Goal: Information Seeking & Learning: Learn about a topic

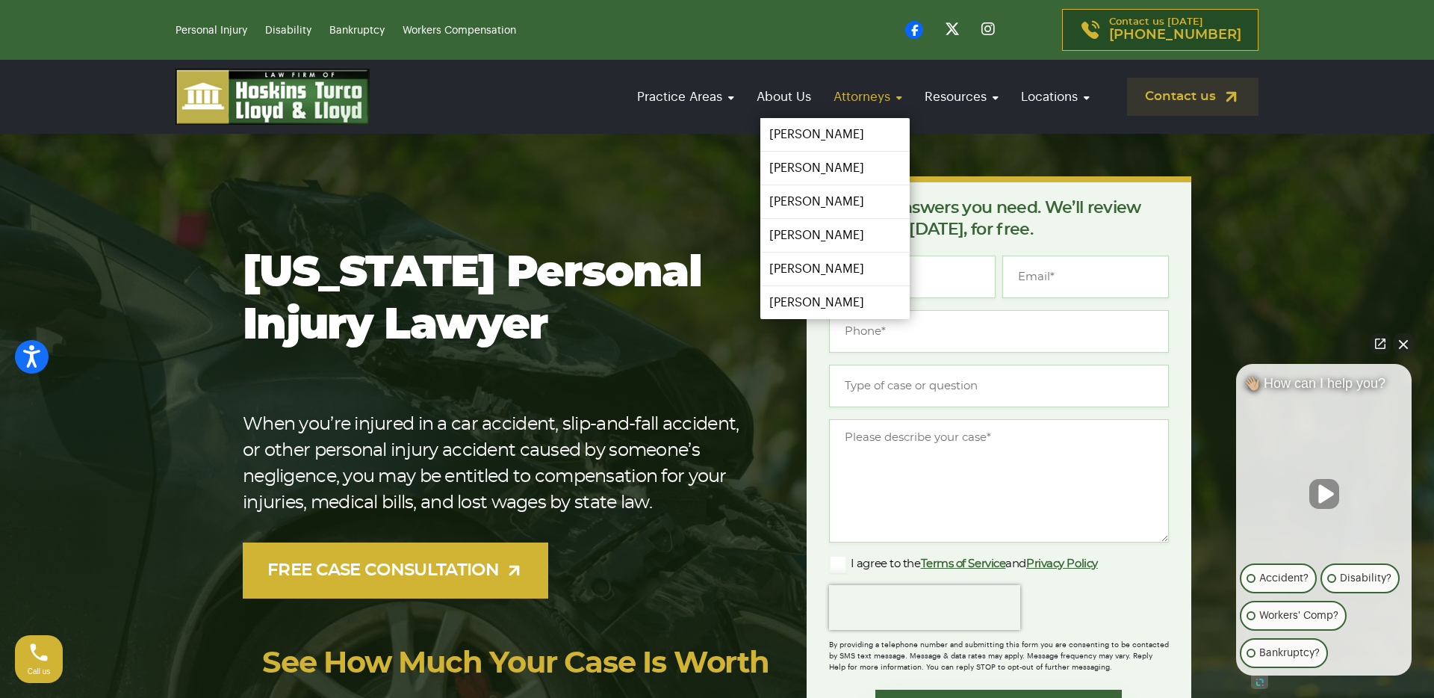
click at [848, 105] on link "Attorneys" at bounding box center [868, 96] width 84 height 43
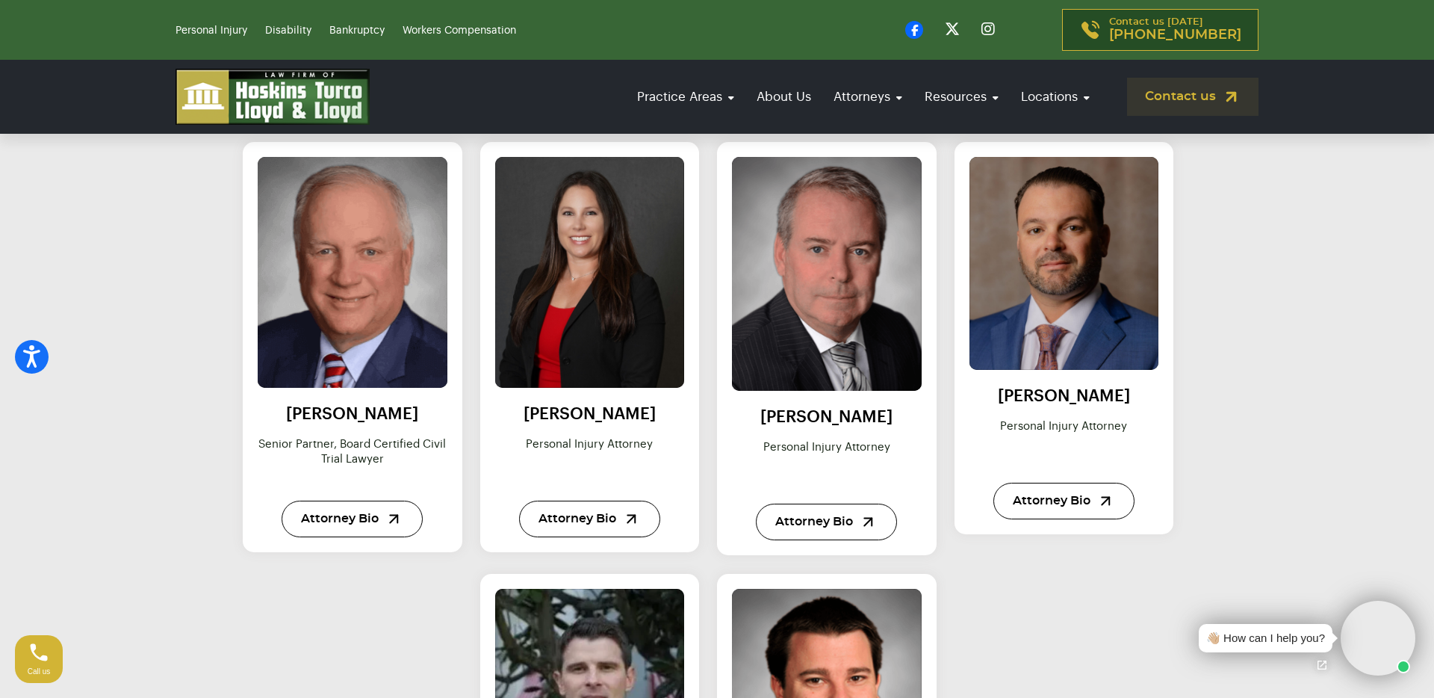
scroll to position [691, 0]
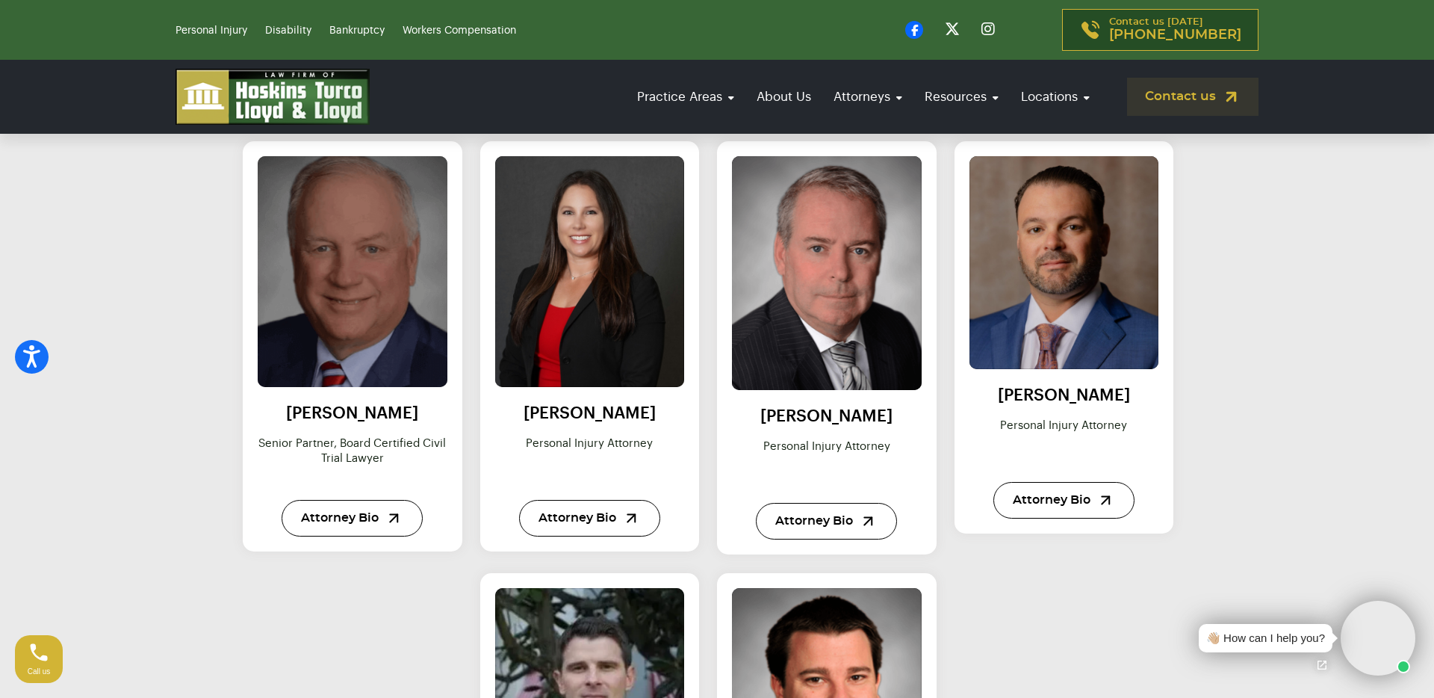
click at [323, 243] on img at bounding box center [352, 272] width 208 height 254
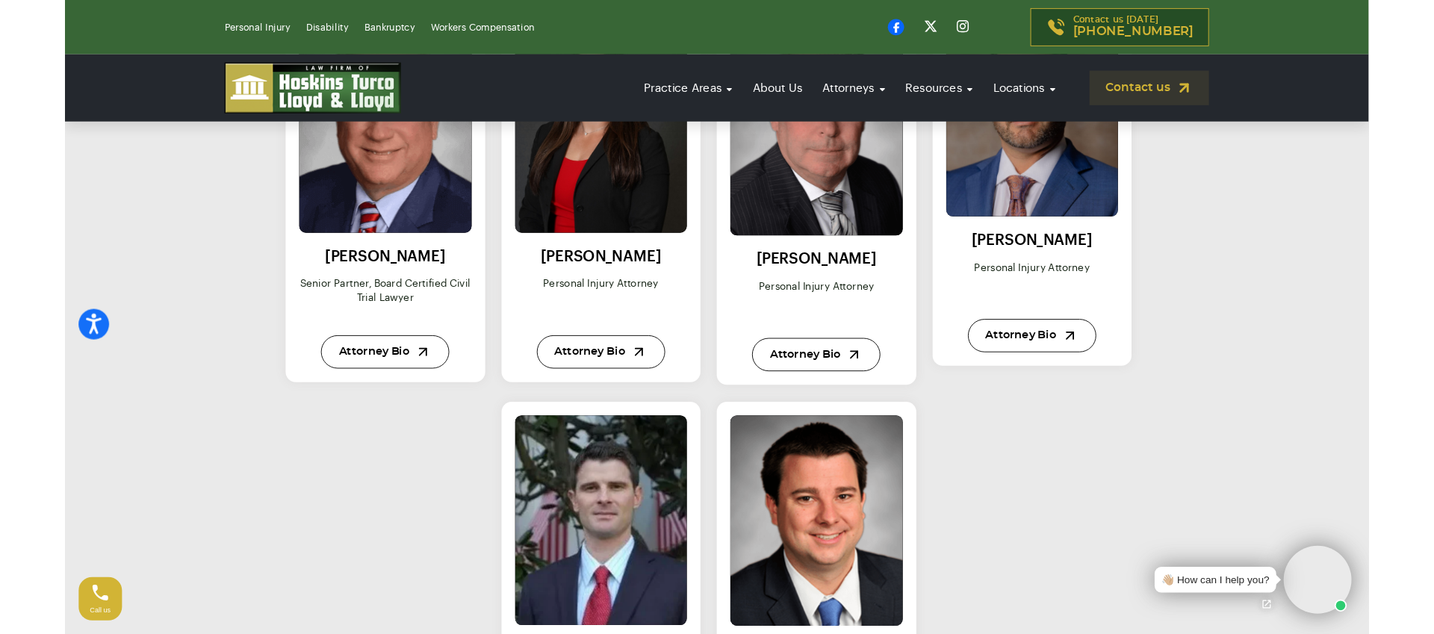
scroll to position [849, 0]
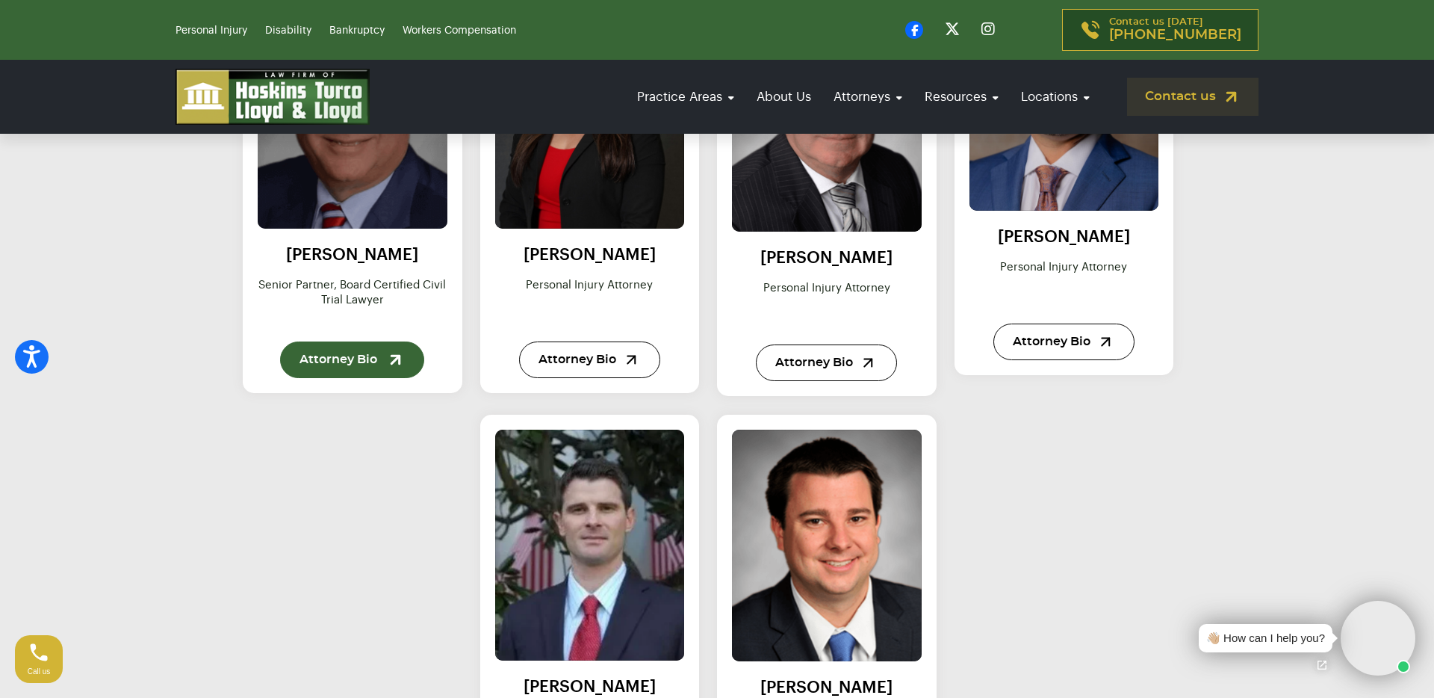
click at [362, 362] on link "Attorney Bio" at bounding box center [352, 359] width 144 height 37
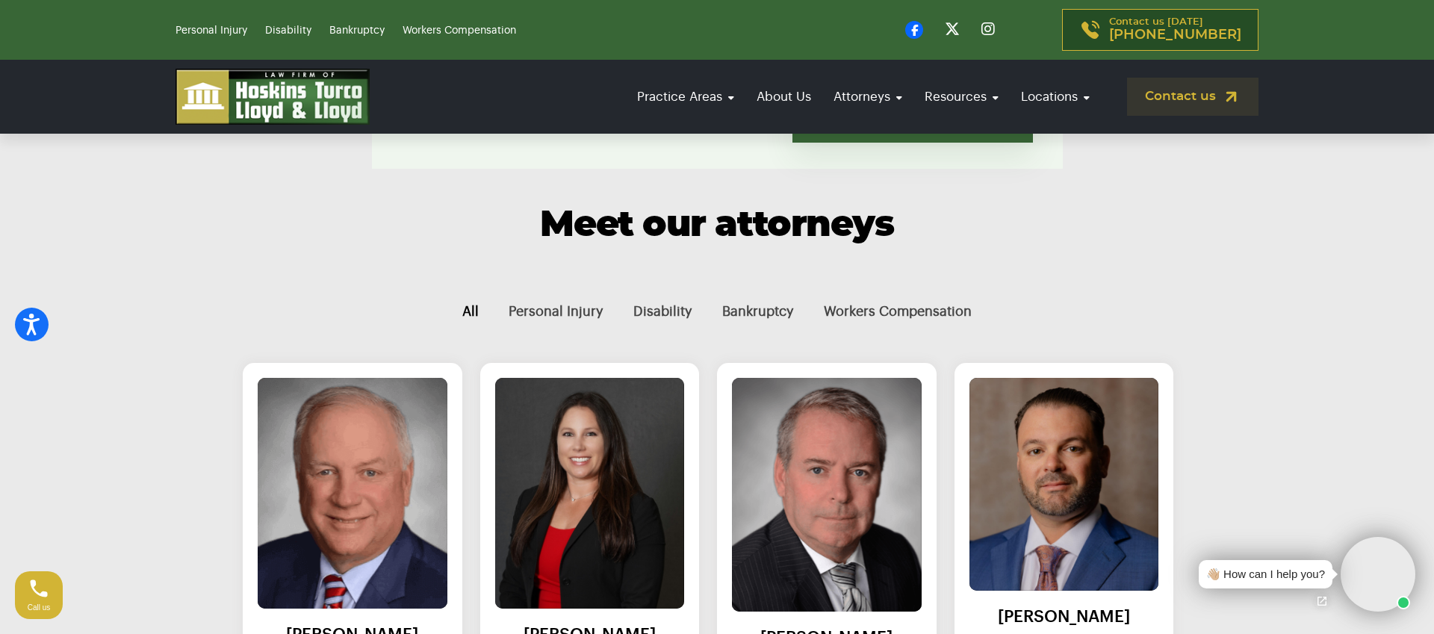
scroll to position [443, 0]
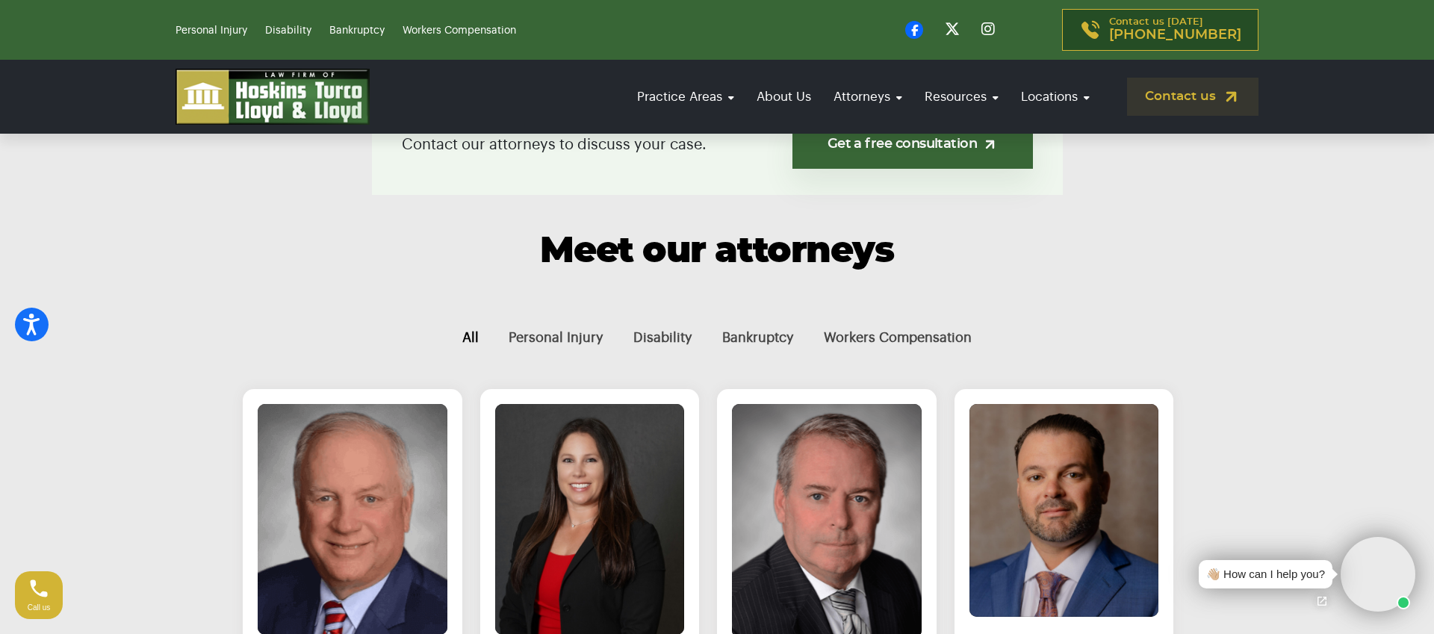
click at [470, 338] on button "All" at bounding box center [470, 338] width 46 height 50
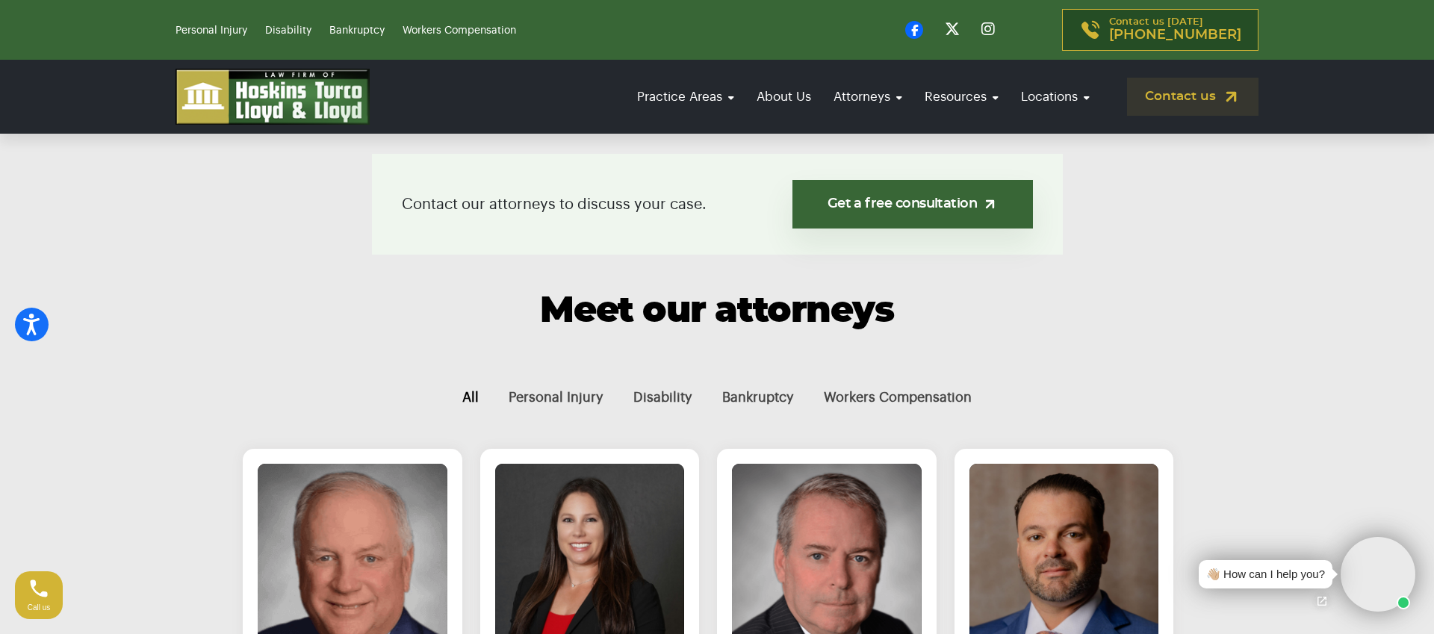
scroll to position [379, 0]
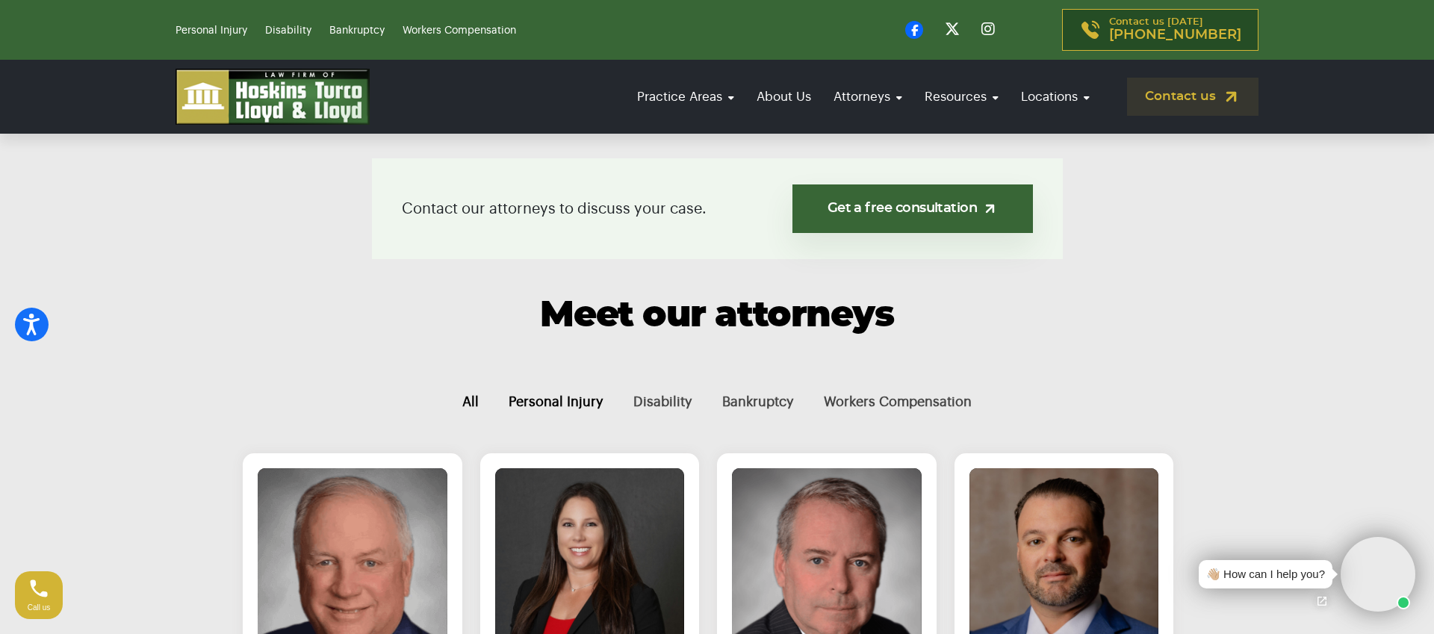
click at [530, 406] on button "Personal Injury" at bounding box center [556, 402] width 125 height 50
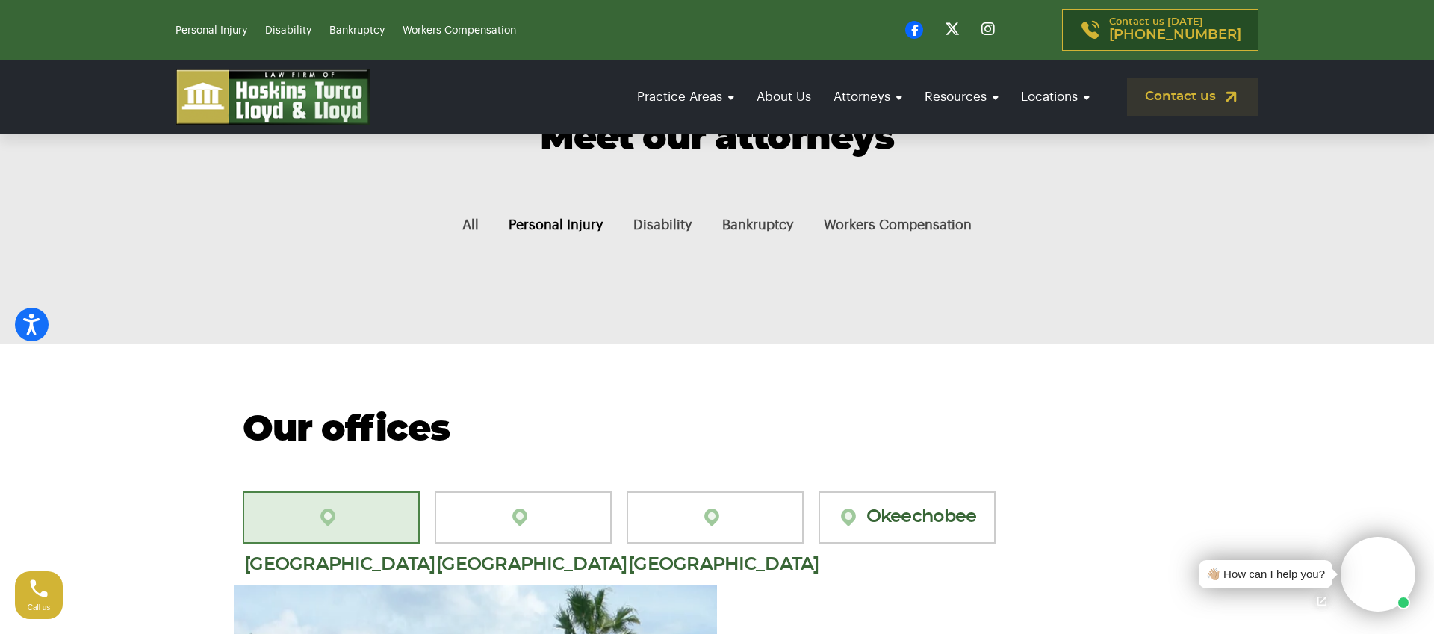
scroll to position [558, 0]
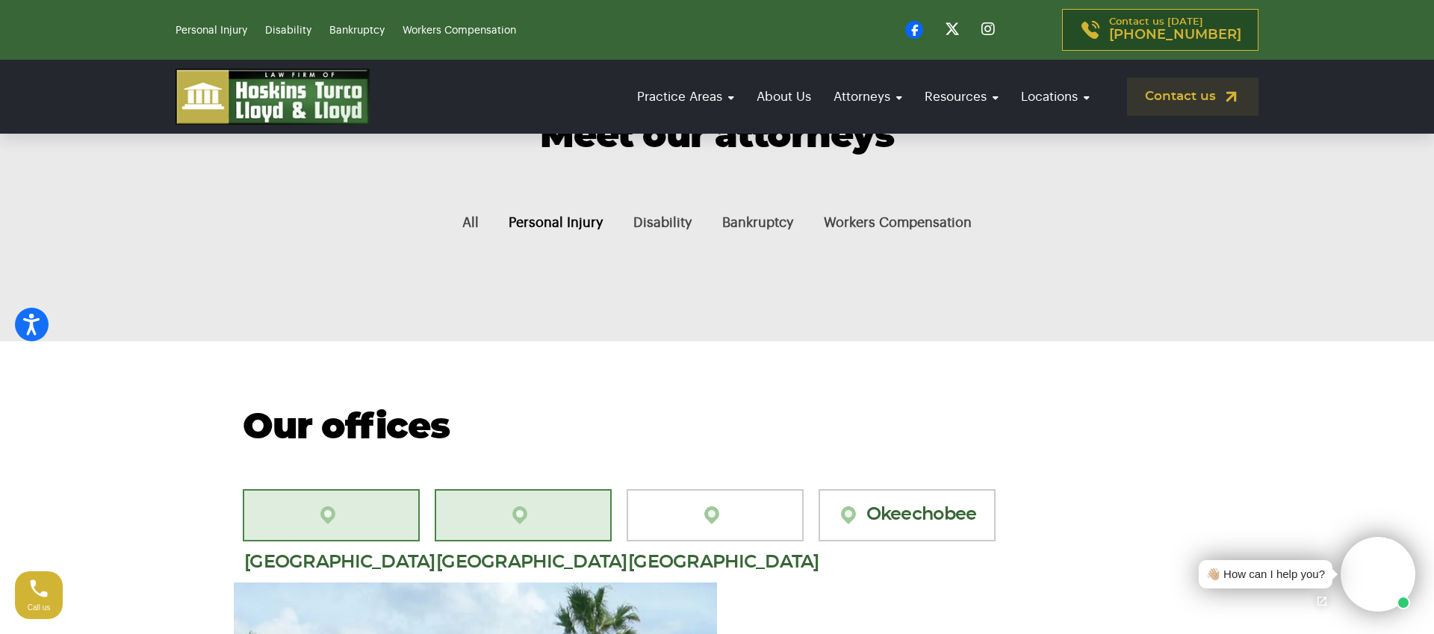
click at [557, 506] on link "[GEOGRAPHIC_DATA][PERSON_NAME]" at bounding box center [523, 515] width 177 height 52
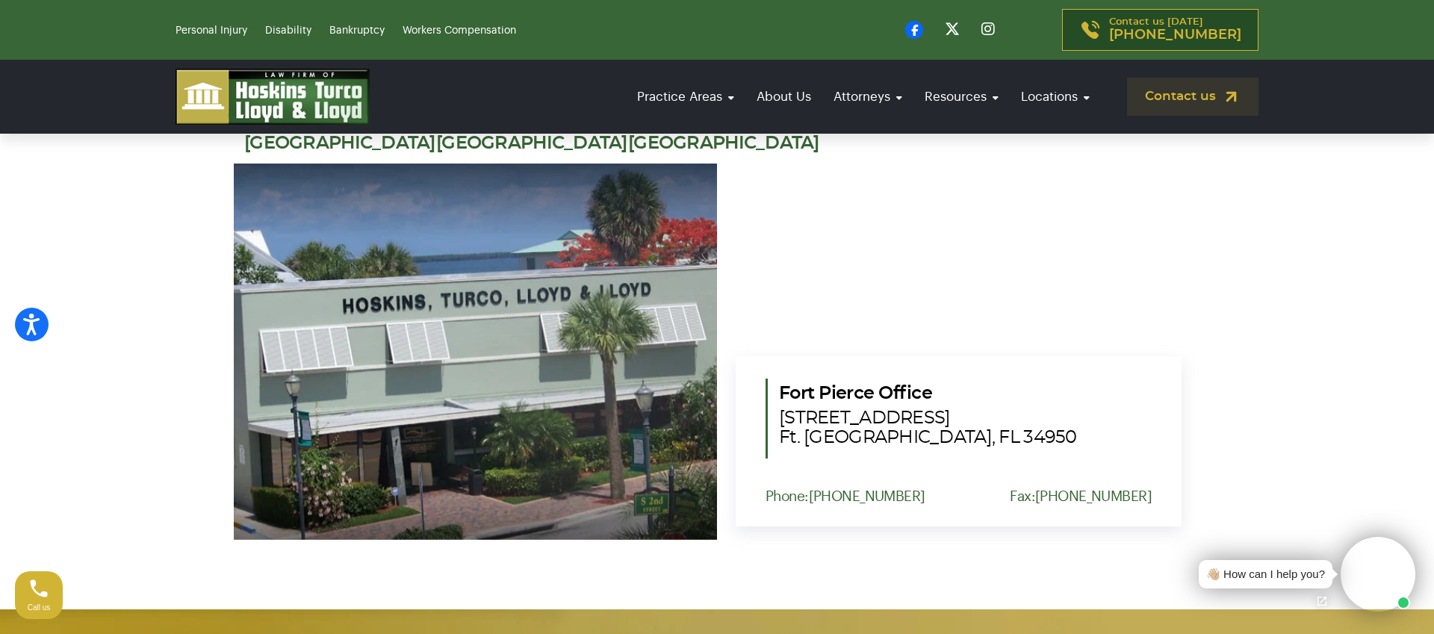
scroll to position [489, 0]
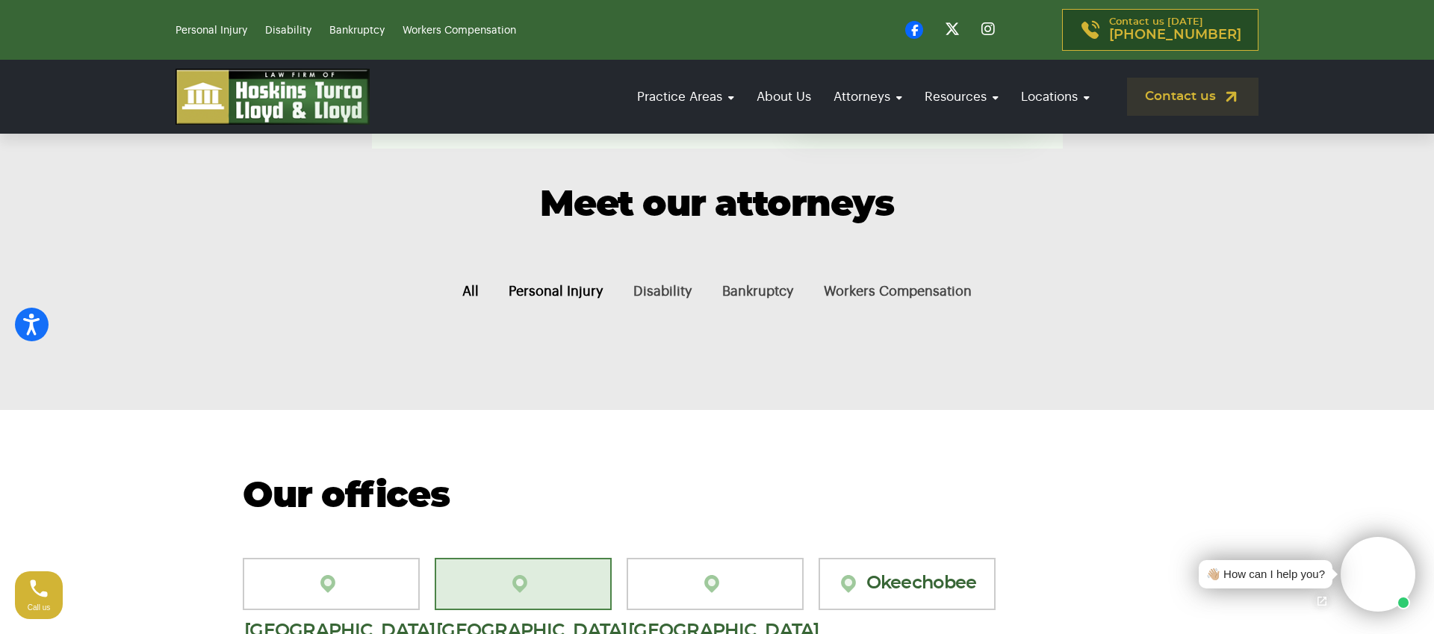
click at [470, 295] on button "All" at bounding box center [470, 292] width 46 height 50
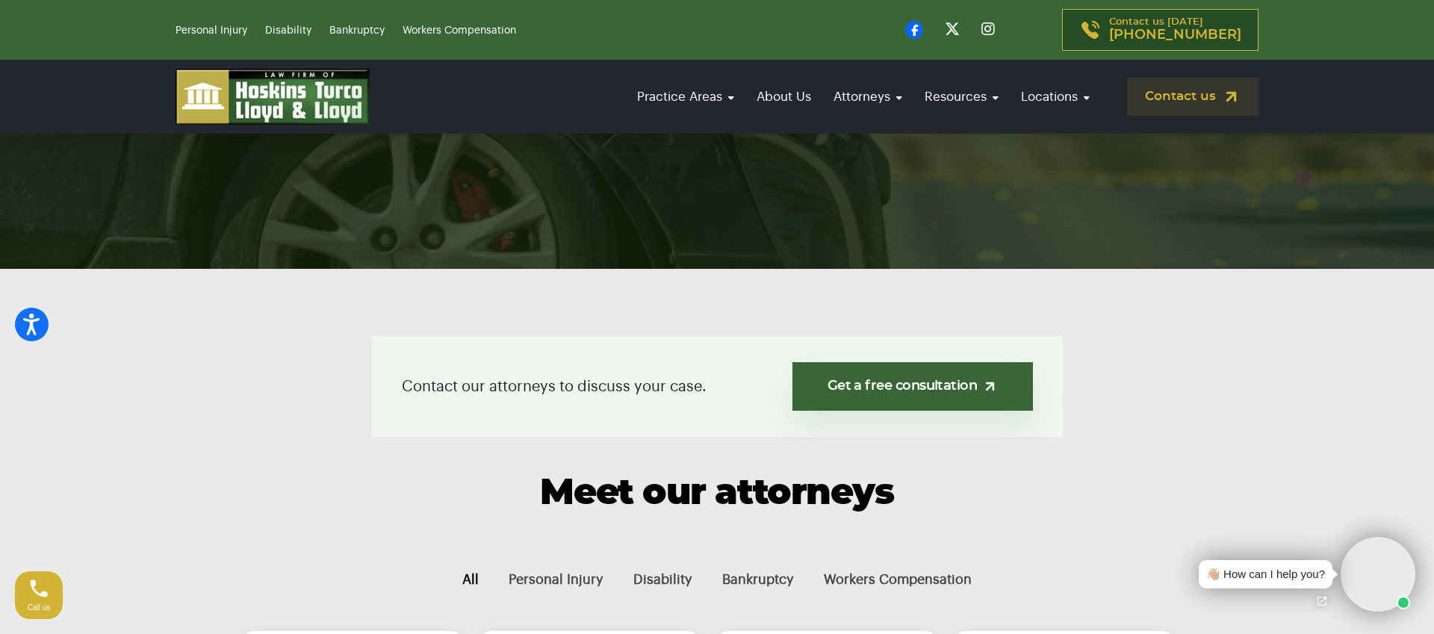
scroll to position [193, 0]
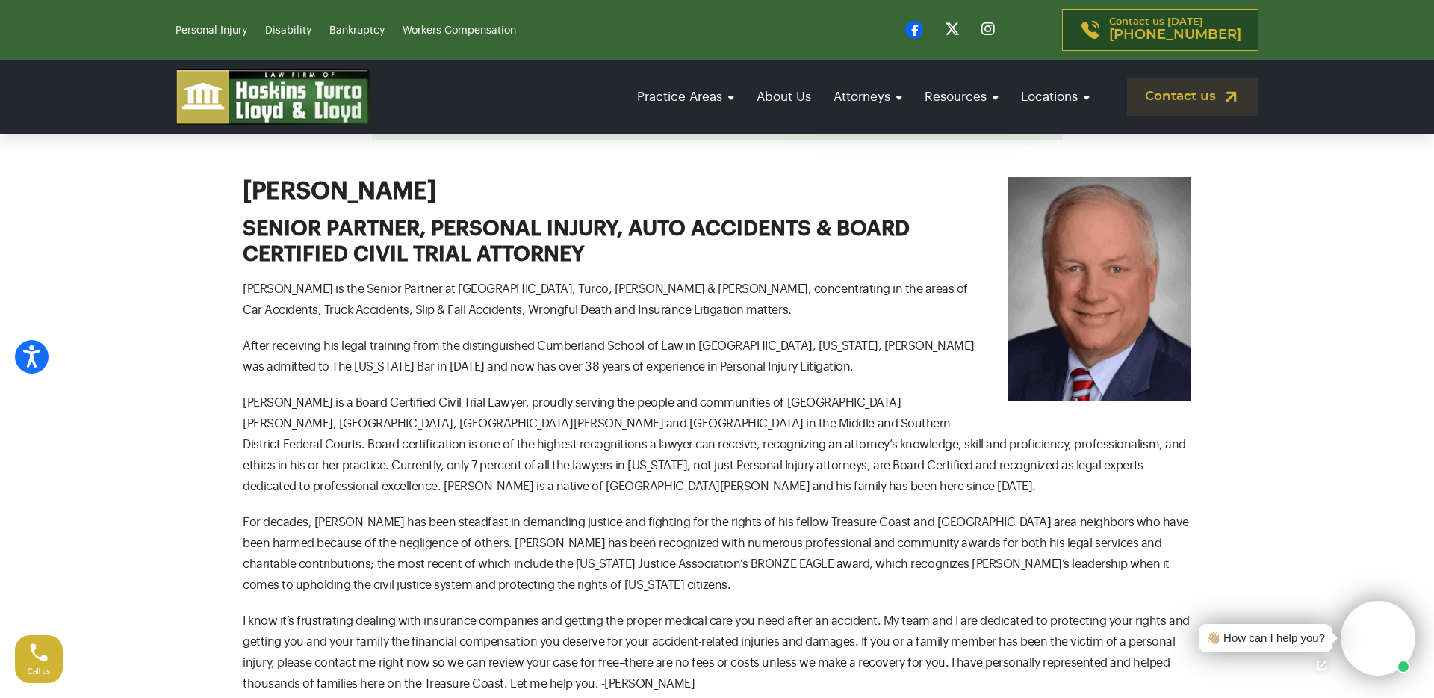
scroll to position [489, 0]
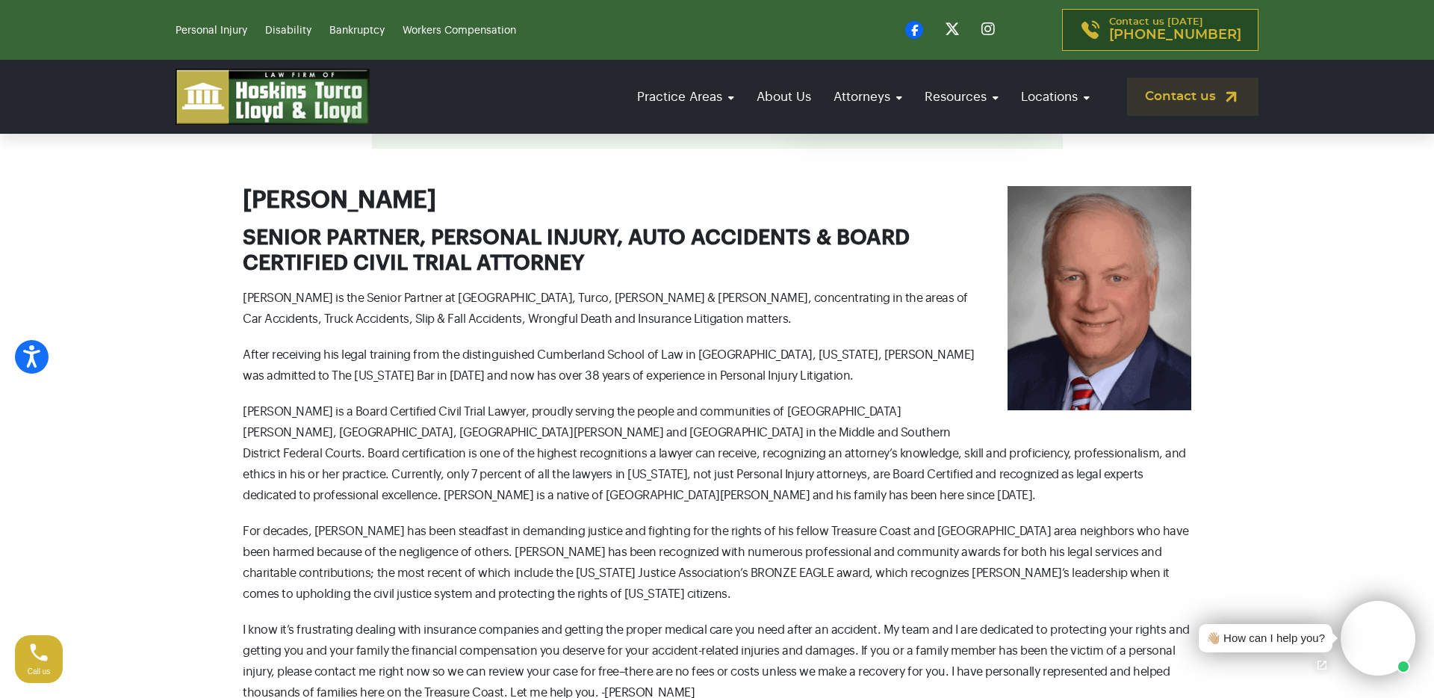
click at [1088, 280] on img at bounding box center [1100, 298] width 184 height 224
click at [1118, 306] on img at bounding box center [1100, 298] width 184 height 224
click at [1081, 288] on img at bounding box center [1100, 298] width 184 height 224
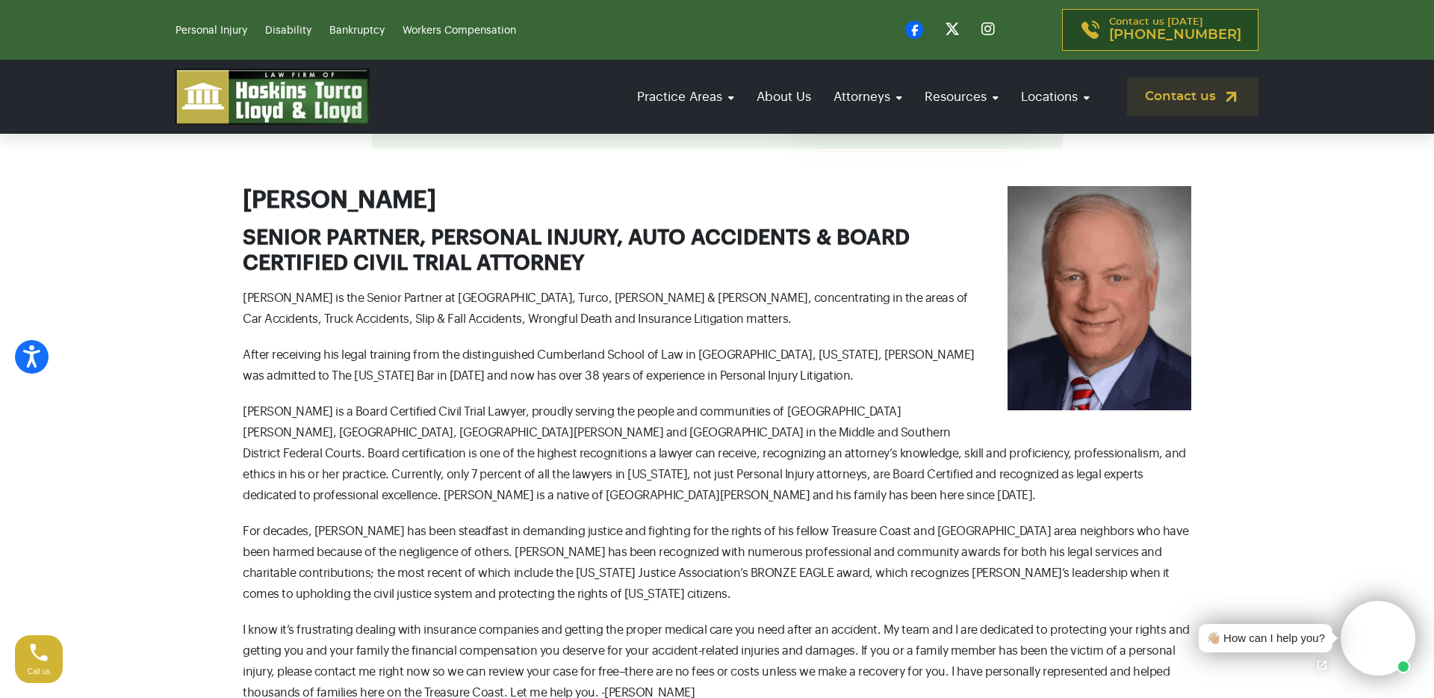
click at [1103, 303] on img at bounding box center [1100, 298] width 184 height 224
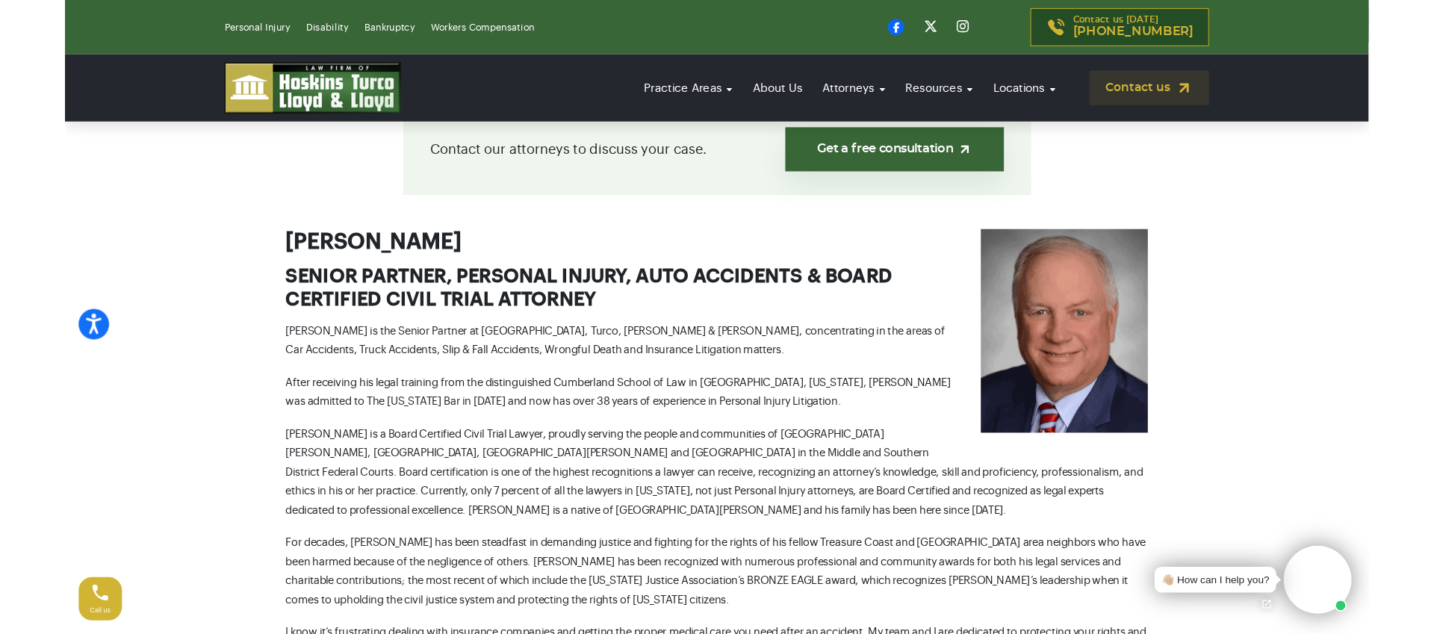
scroll to position [424, 0]
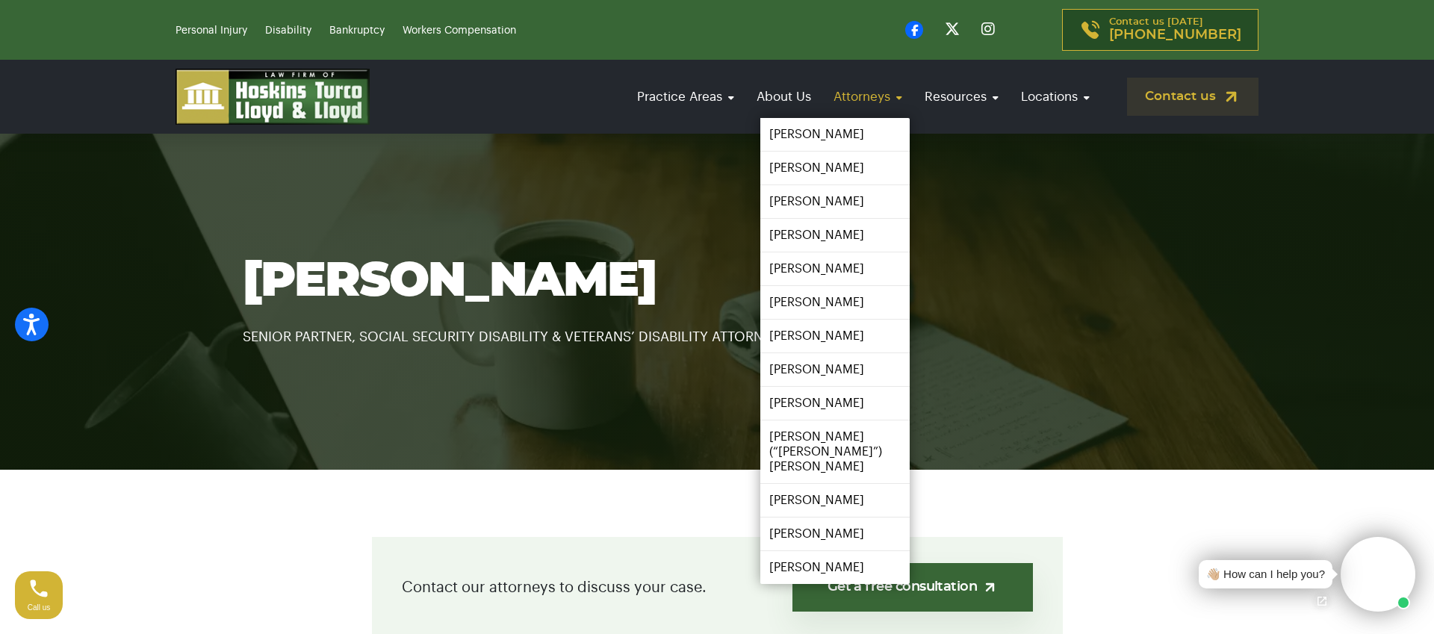
click at [868, 102] on link "Attorneys" at bounding box center [868, 96] width 84 height 43
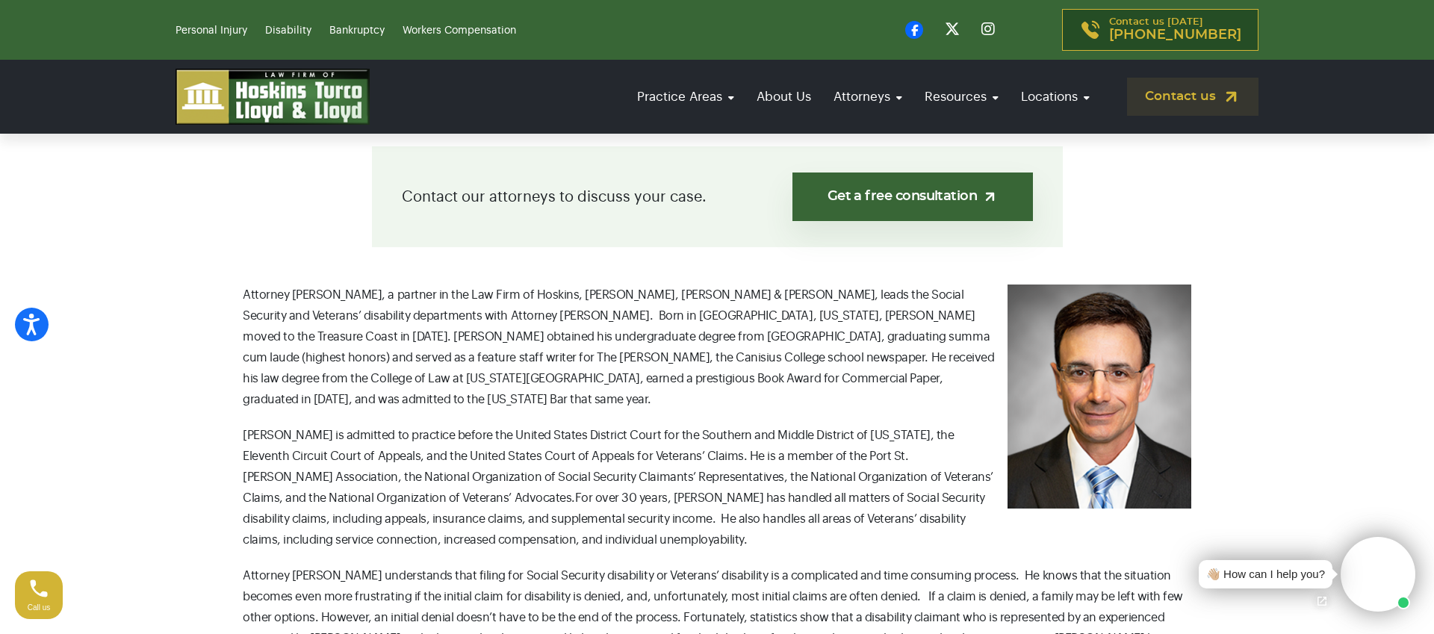
scroll to position [392, 0]
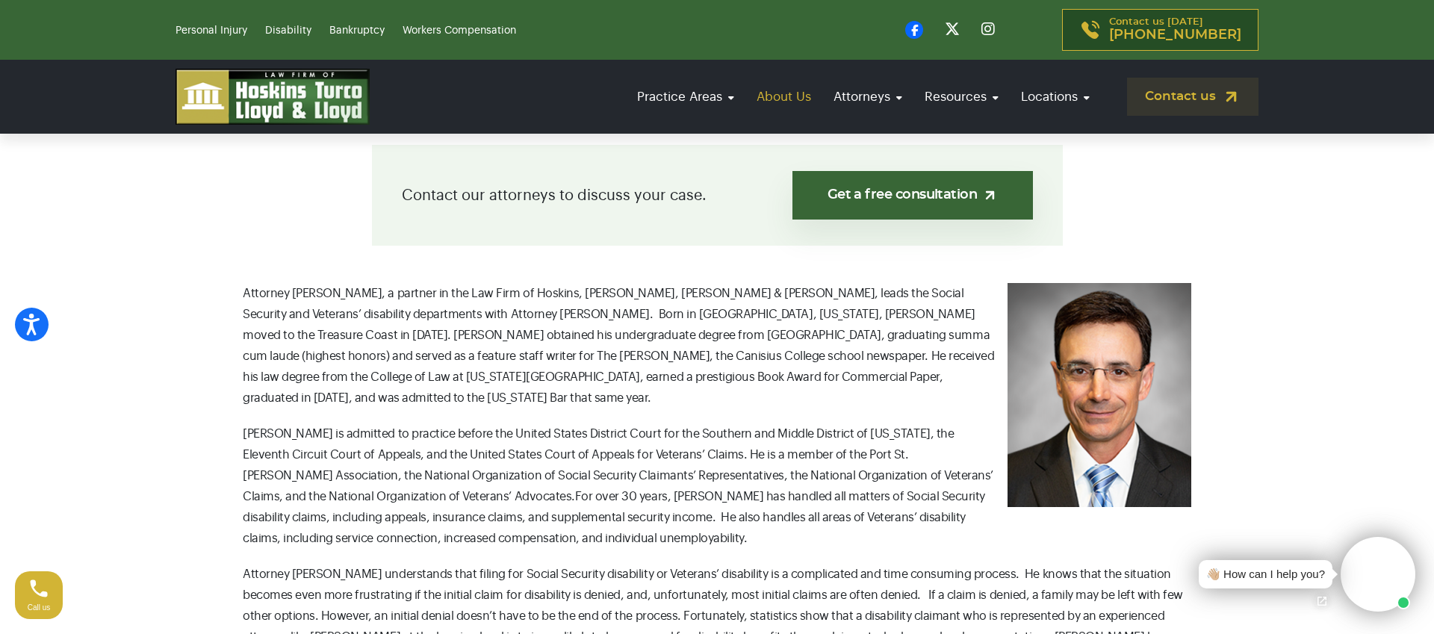
click at [785, 96] on link "About Us" at bounding box center [783, 96] width 69 height 43
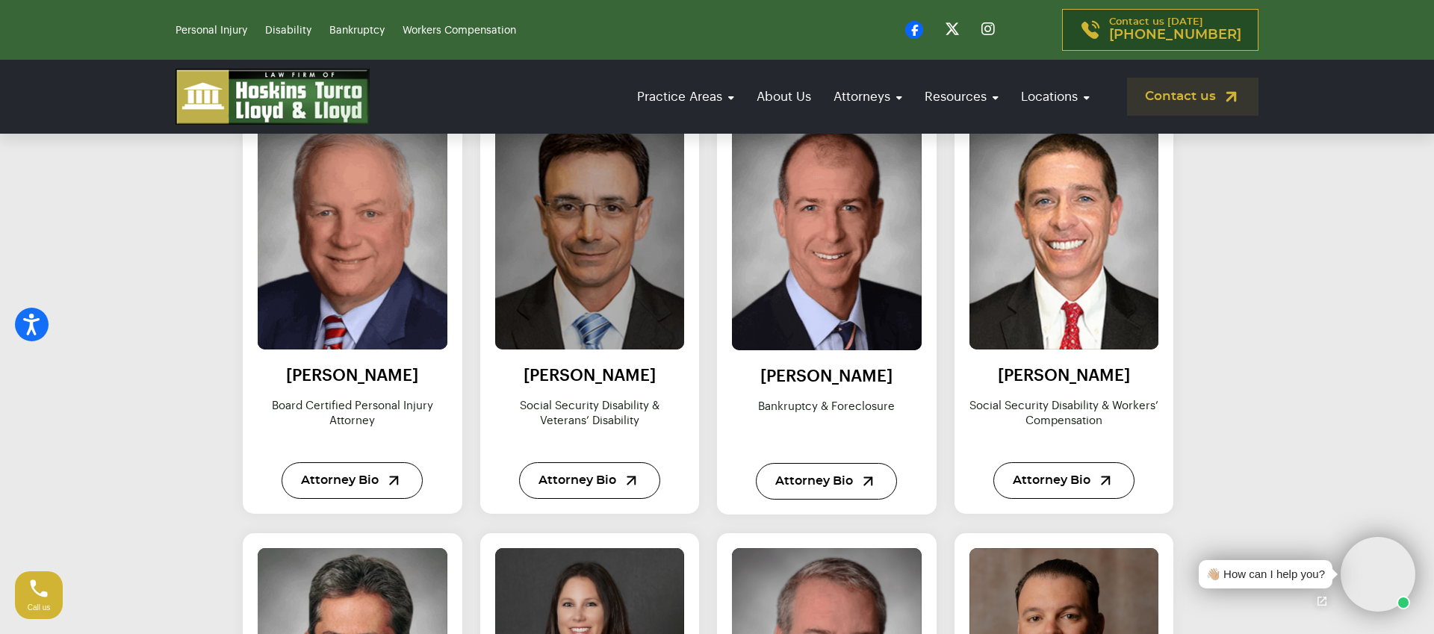
click at [591, 220] on img at bounding box center [590, 235] width 208 height 254
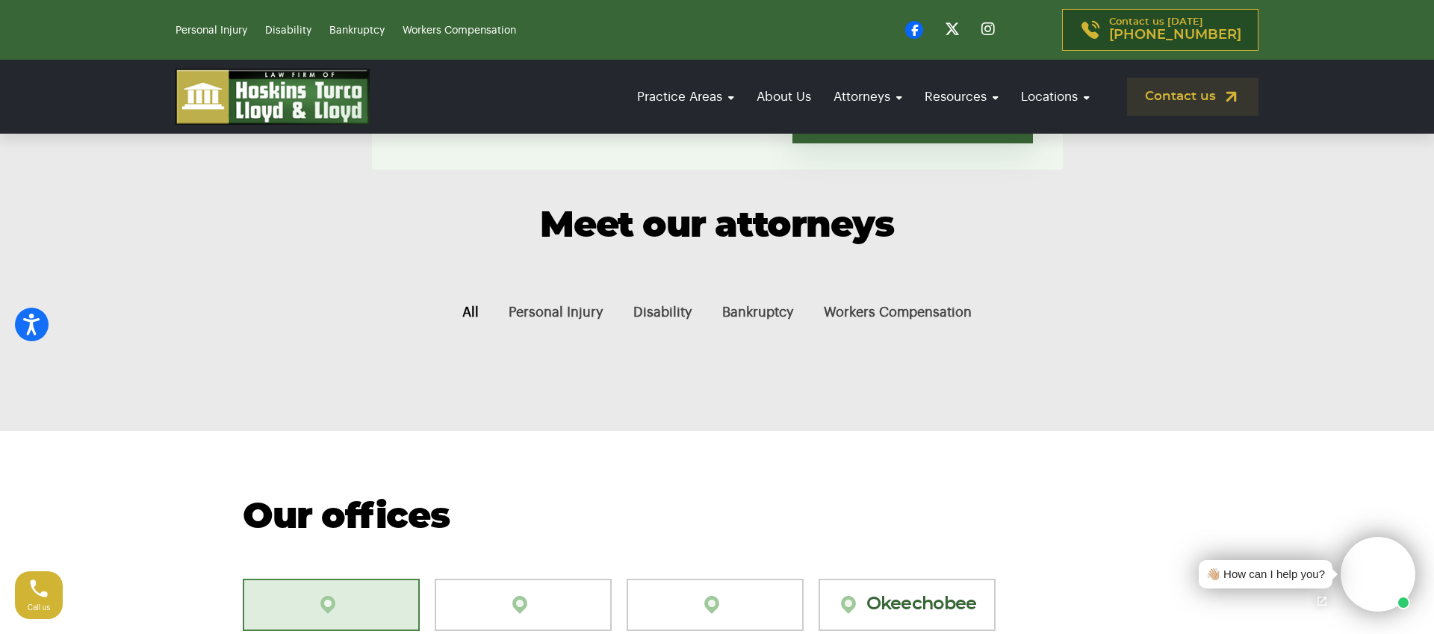
scroll to position [469, 0]
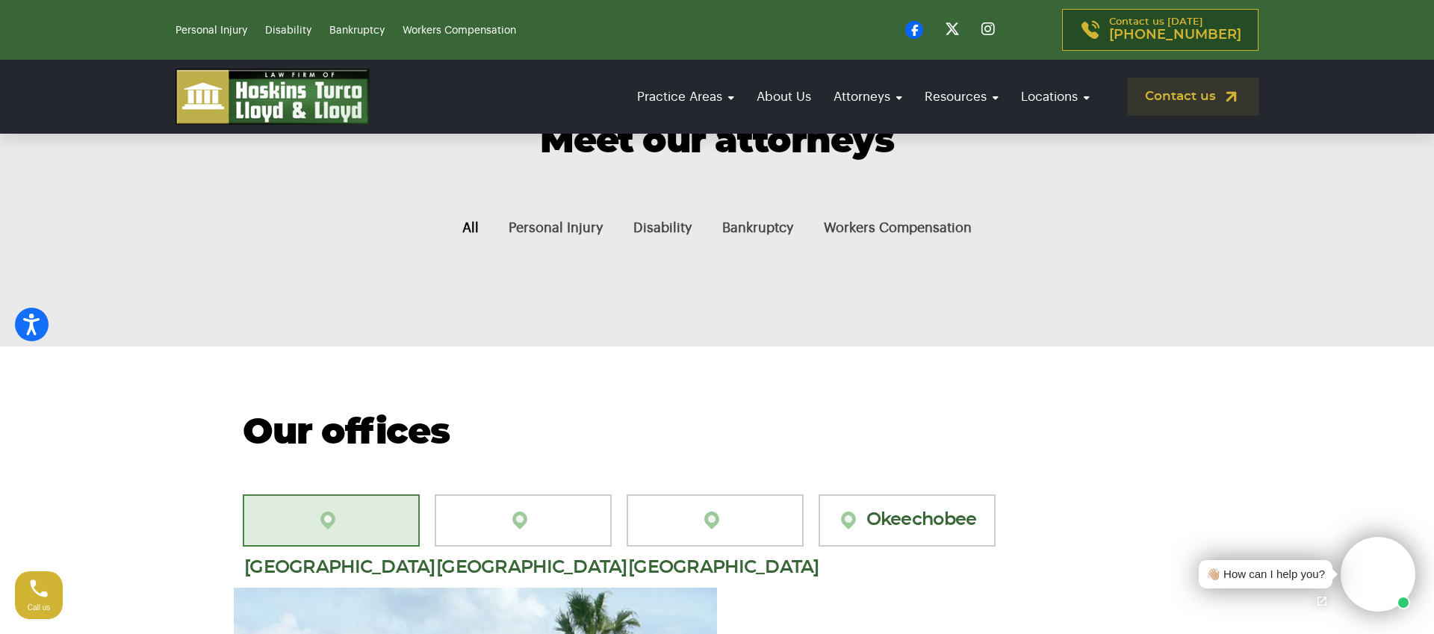
scroll to position [551, 0]
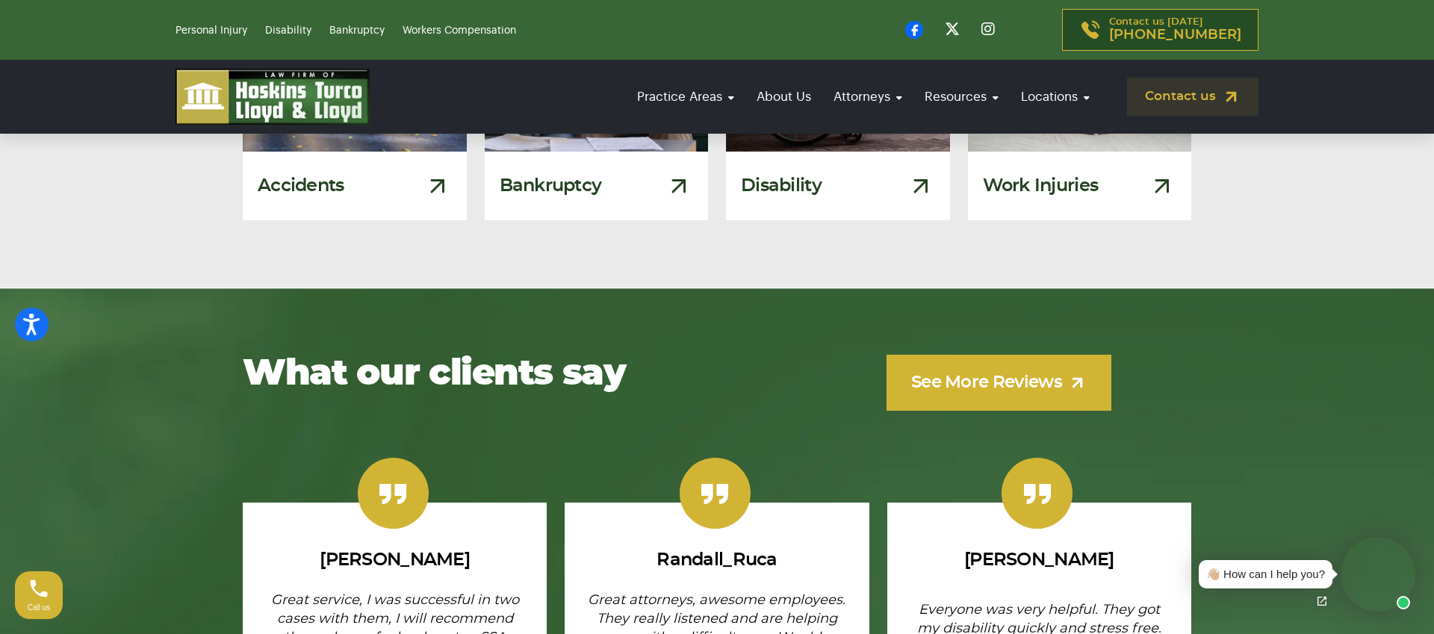
scroll to position [2973, 0]
